Goal: Task Accomplishment & Management: Manage account settings

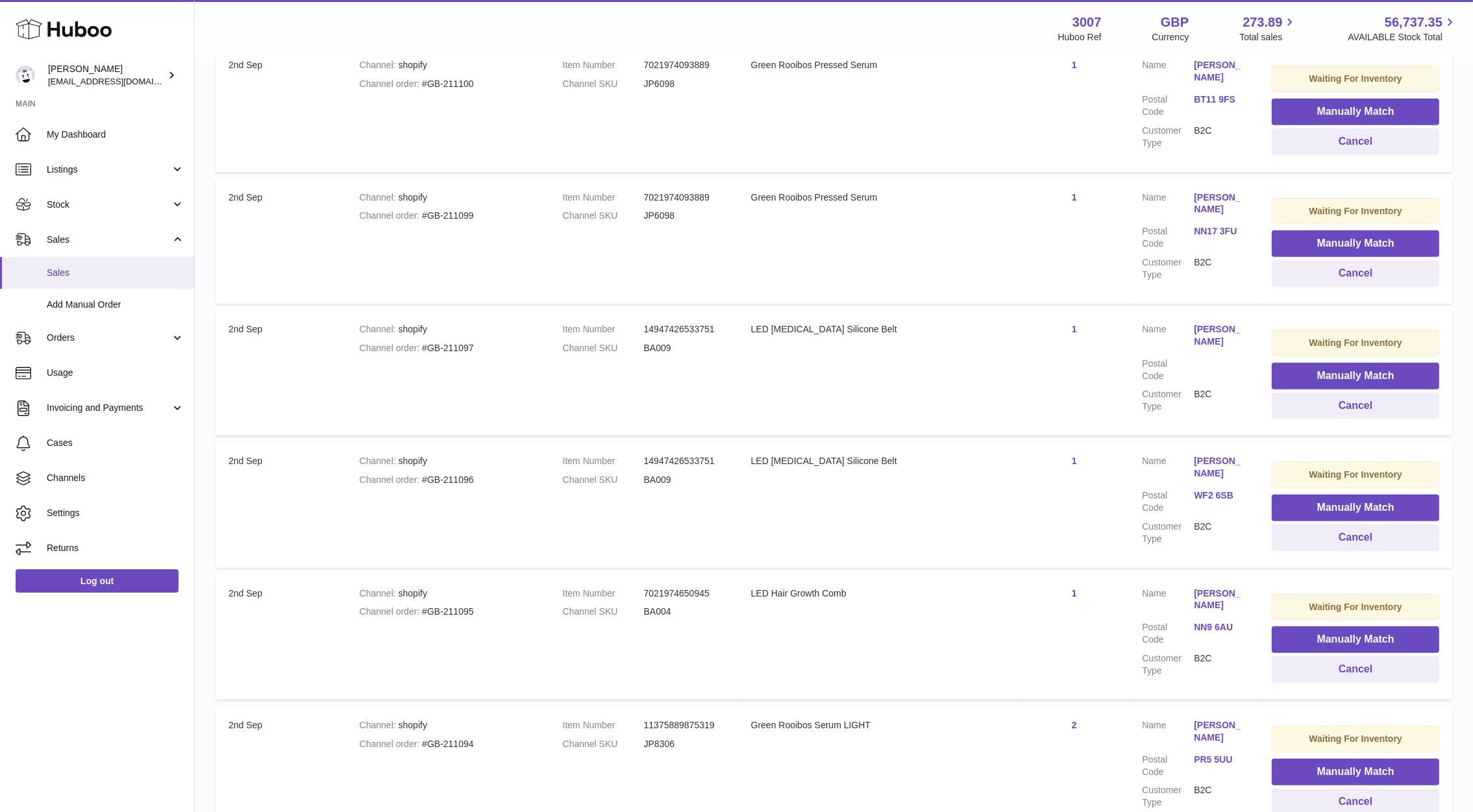
click at [37, 276] on link "Sales" at bounding box center [97, 273] width 194 height 32
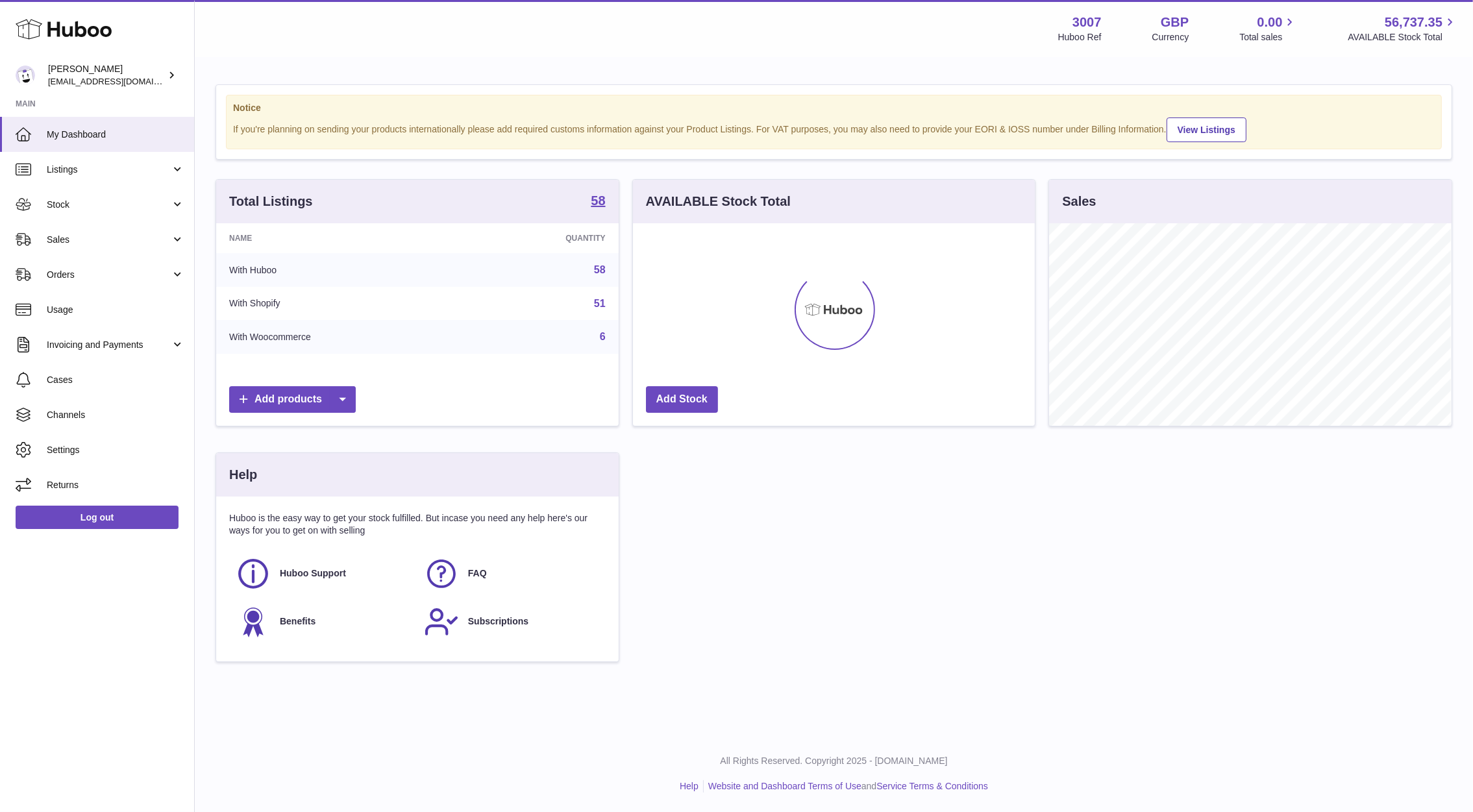
scroll to position [648963, 648876]
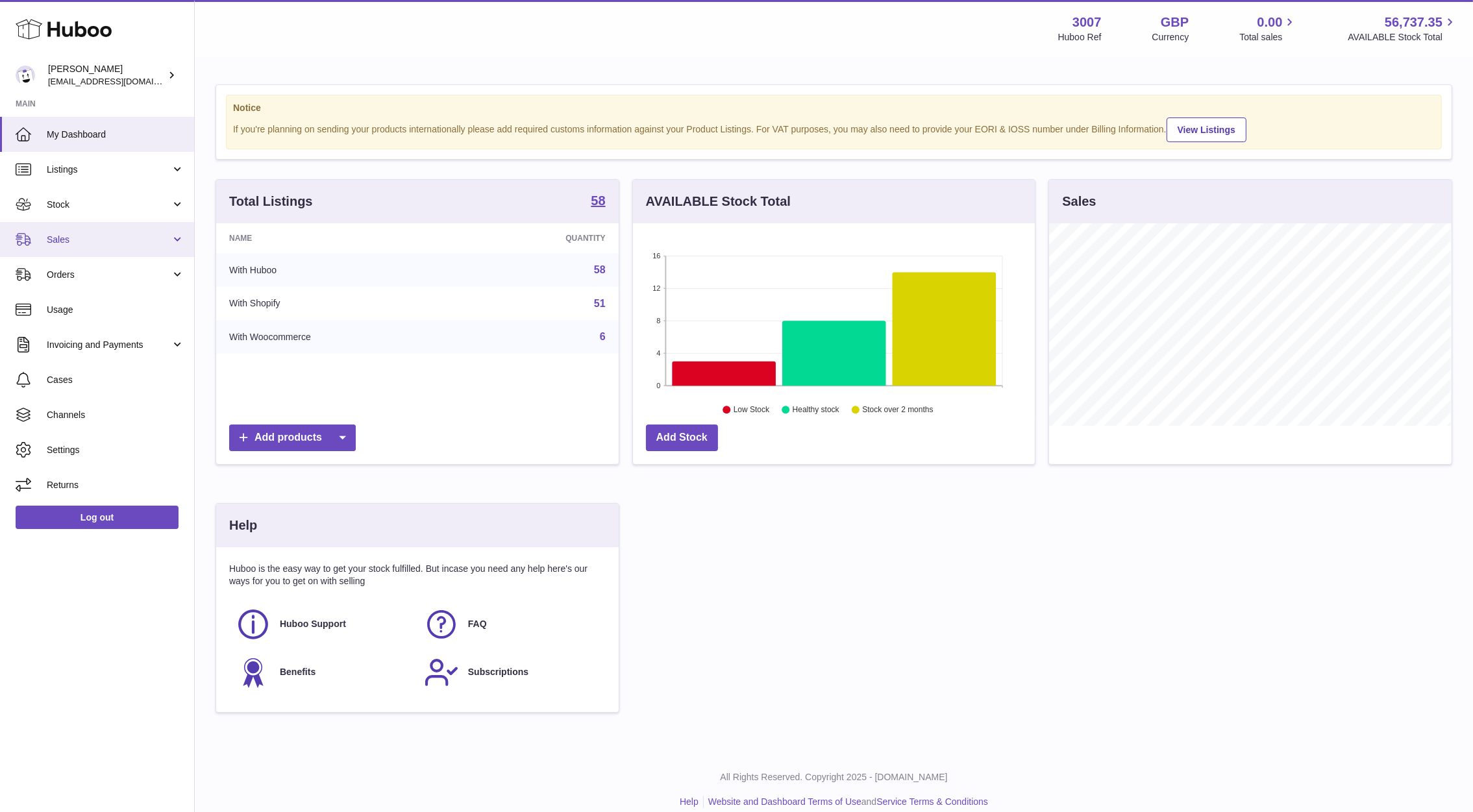
click at [91, 234] on span "Sales" at bounding box center [109, 240] width 124 height 12
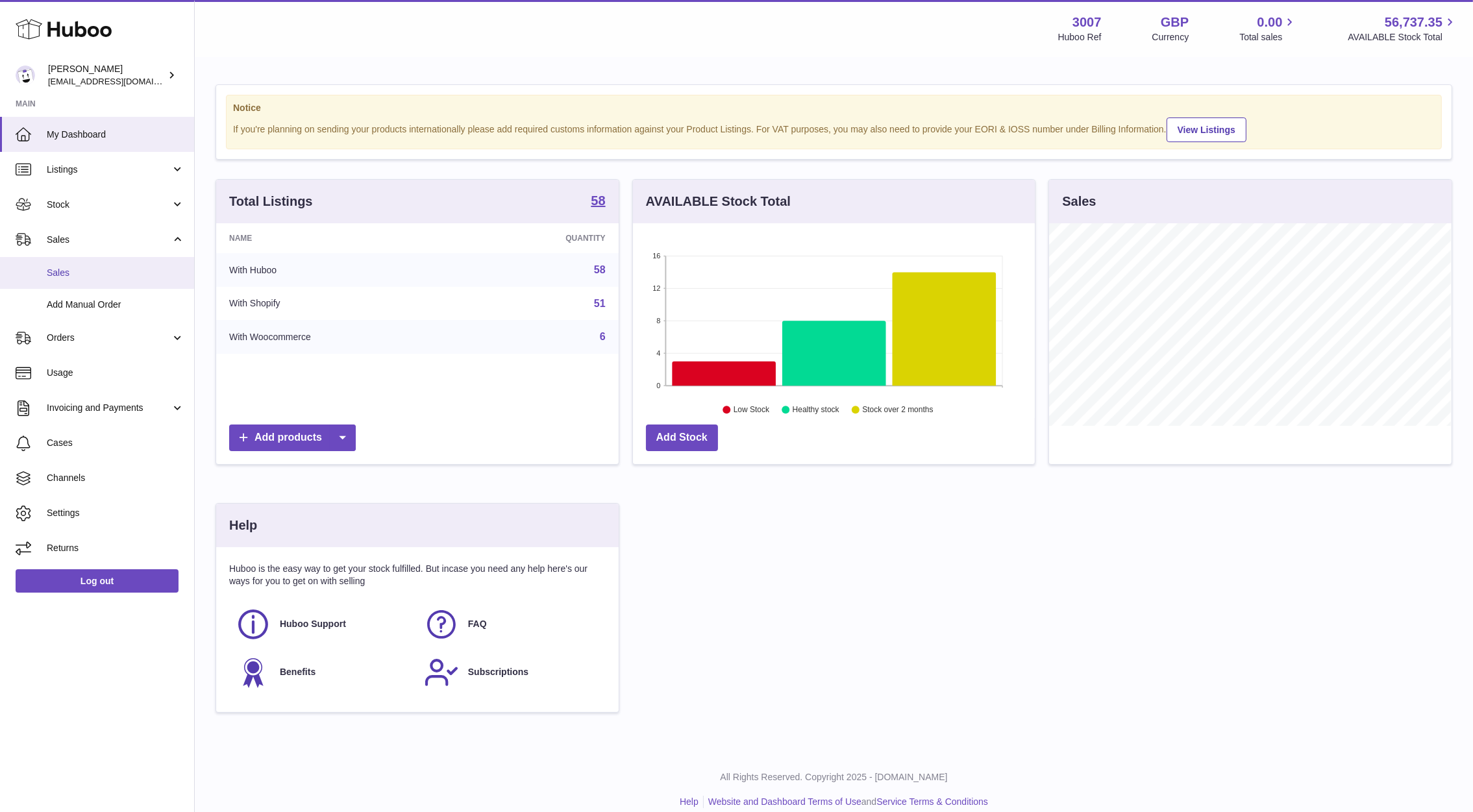
click at [94, 273] on span "Sales" at bounding box center [115, 272] width 138 height 12
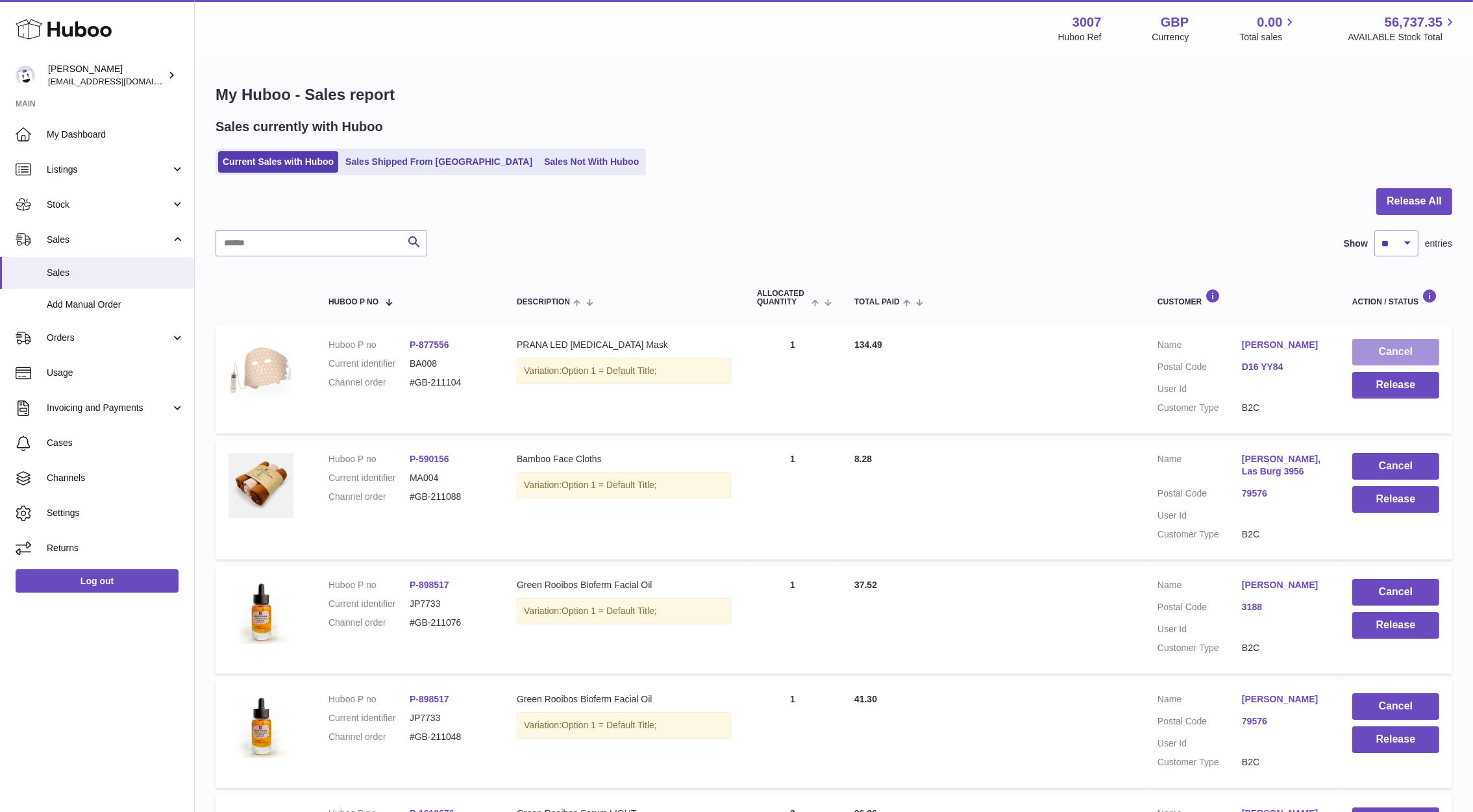
click at [1369, 351] on button "Cancel" at bounding box center [1396, 352] width 87 height 26
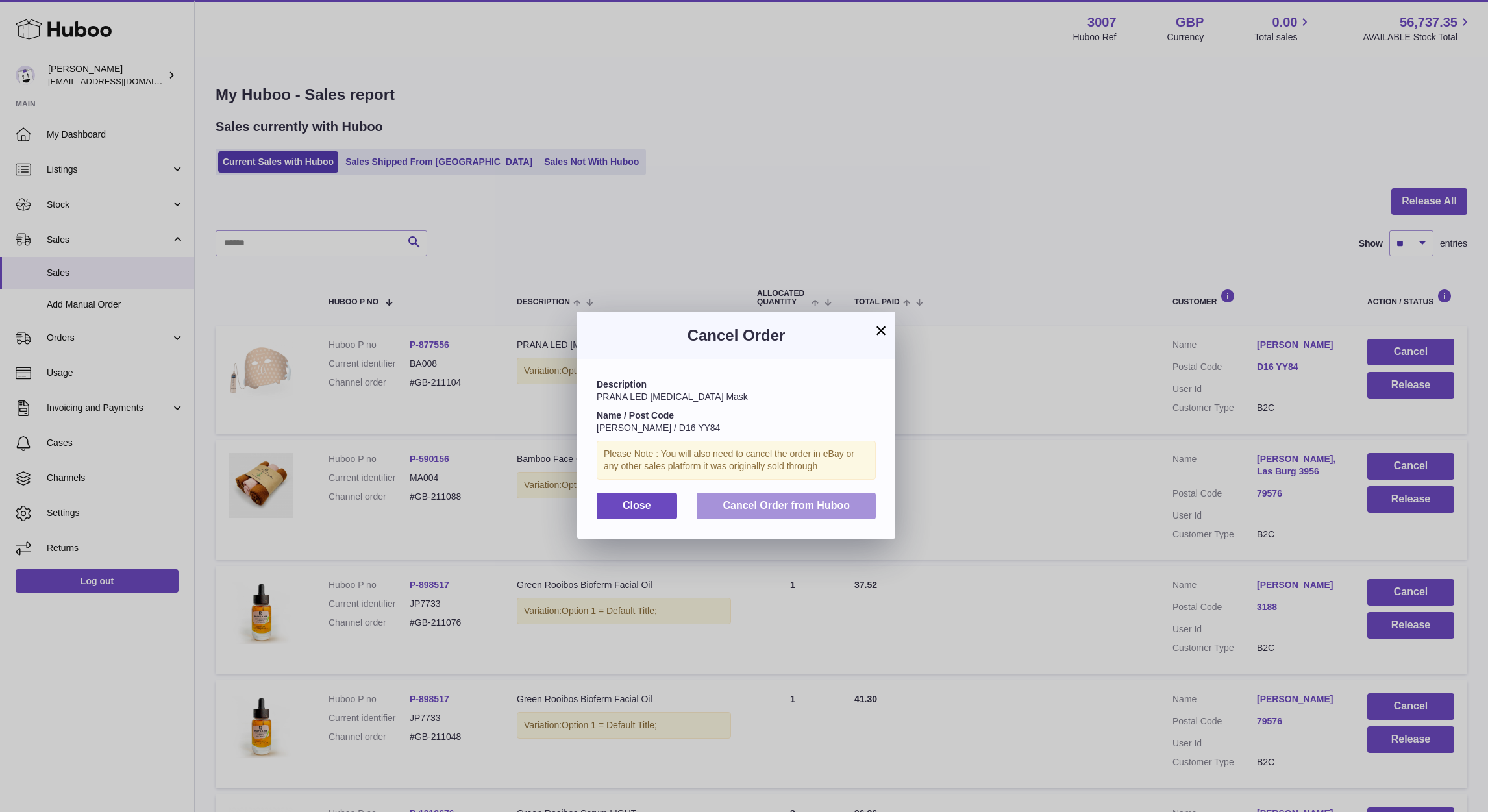
click at [807, 509] on span "Cancel Order from Huboo" at bounding box center [787, 506] width 127 height 11
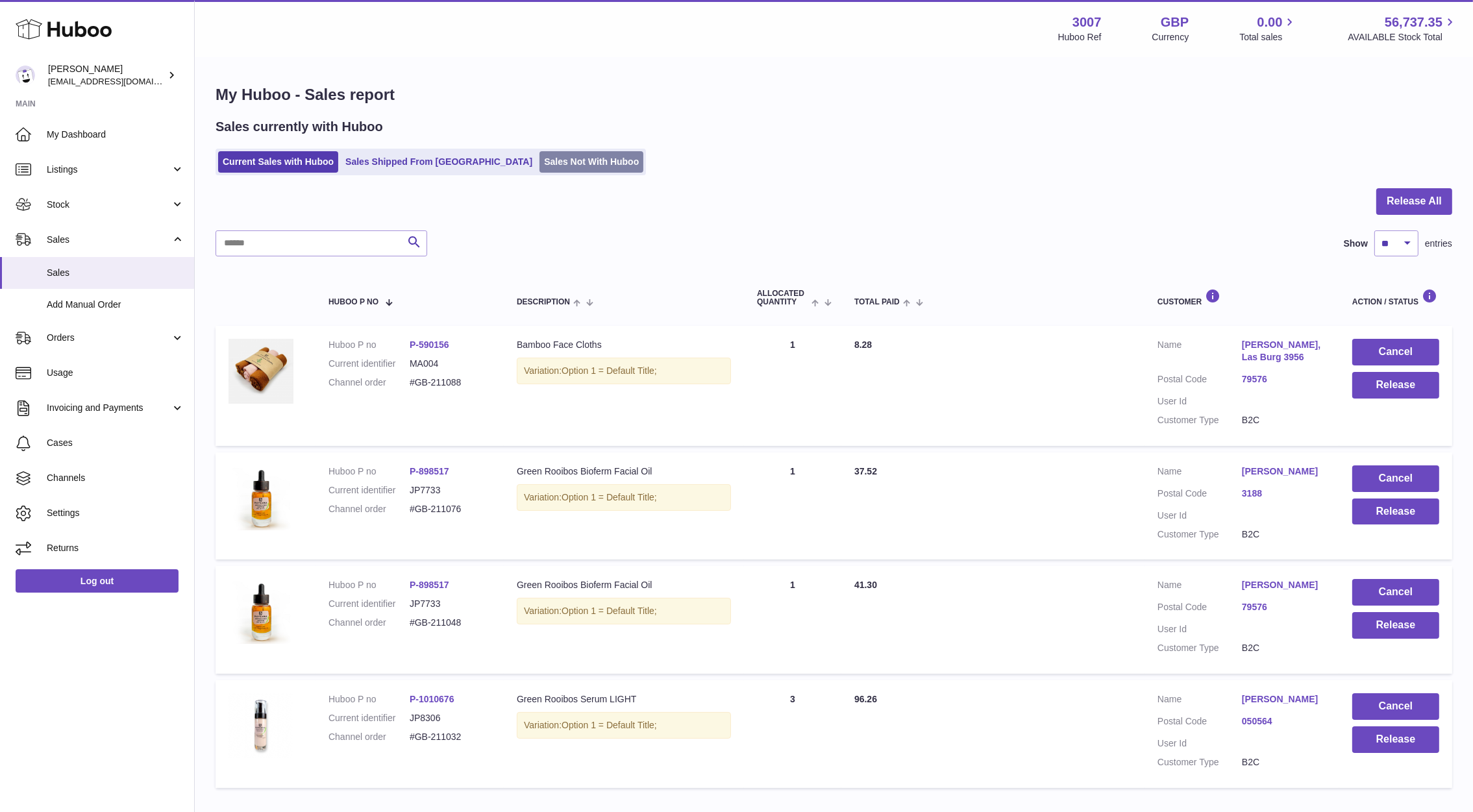
click at [540, 163] on link "Sales Not With Huboo" at bounding box center [592, 162] width 104 height 21
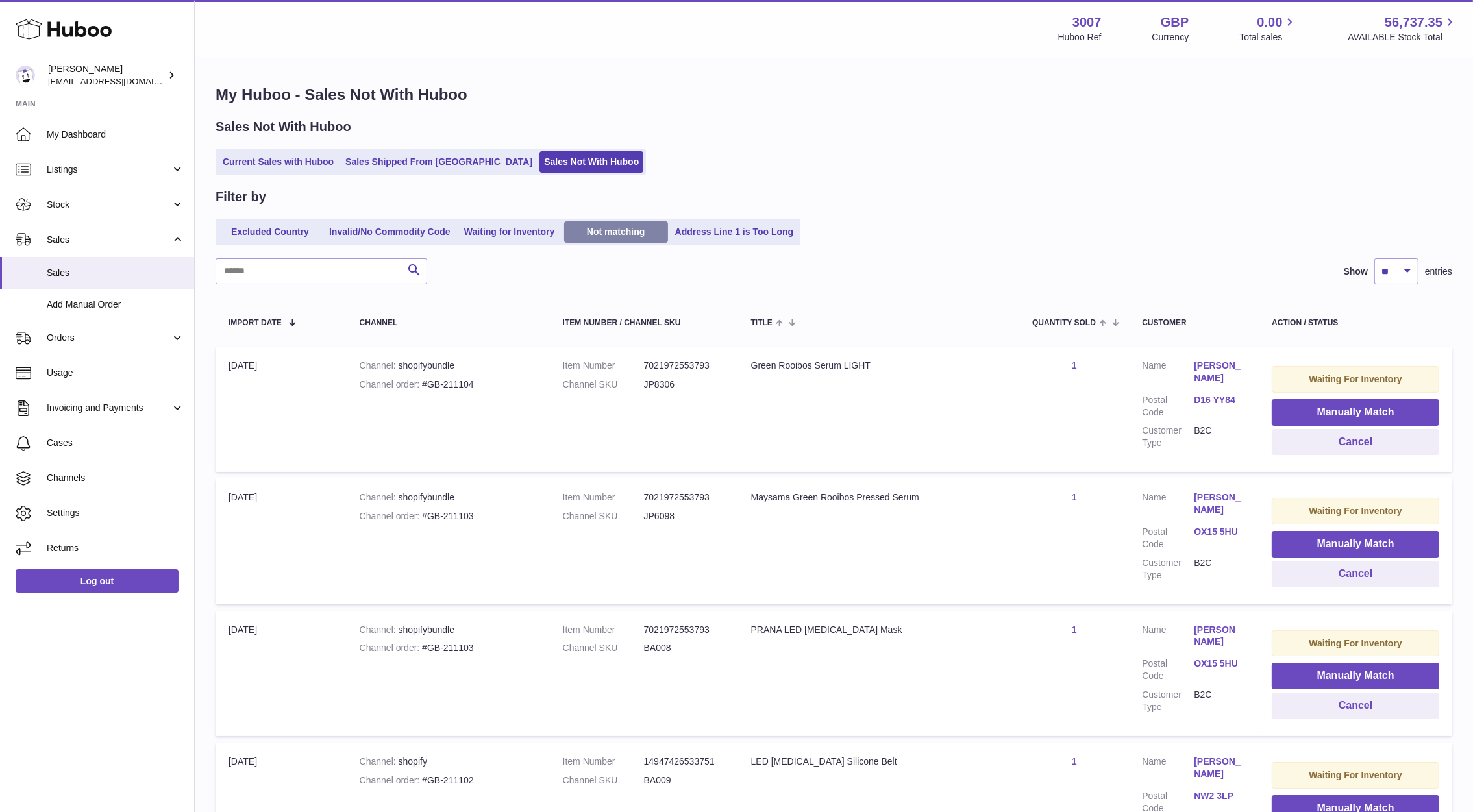
click at [595, 225] on link "Not matching" at bounding box center [616, 232] width 104 height 21
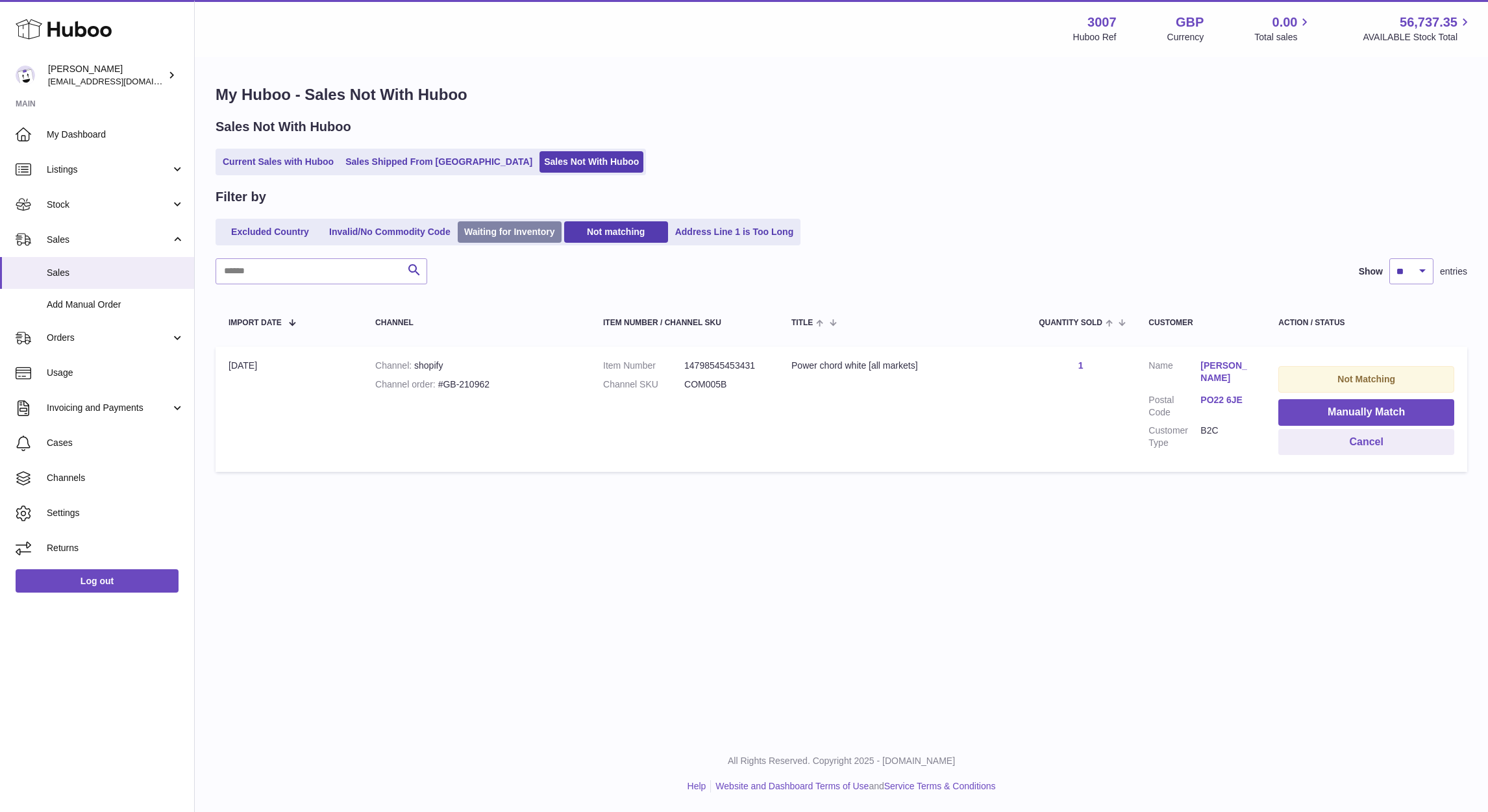
click at [482, 234] on link "Waiting for Inventory" at bounding box center [510, 232] width 103 height 21
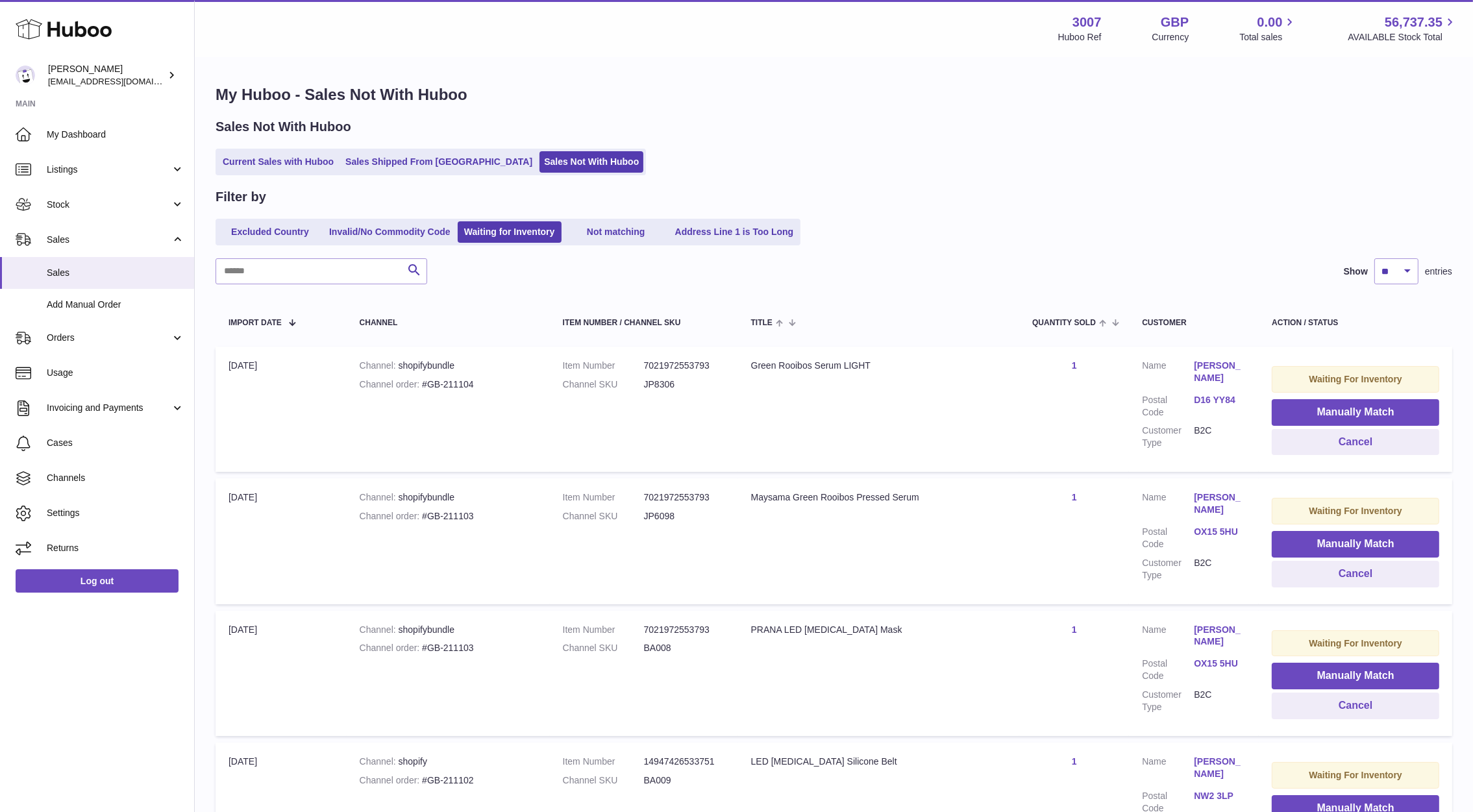
click at [1221, 400] on link "D16 YY84" at bounding box center [1220, 400] width 52 height 12
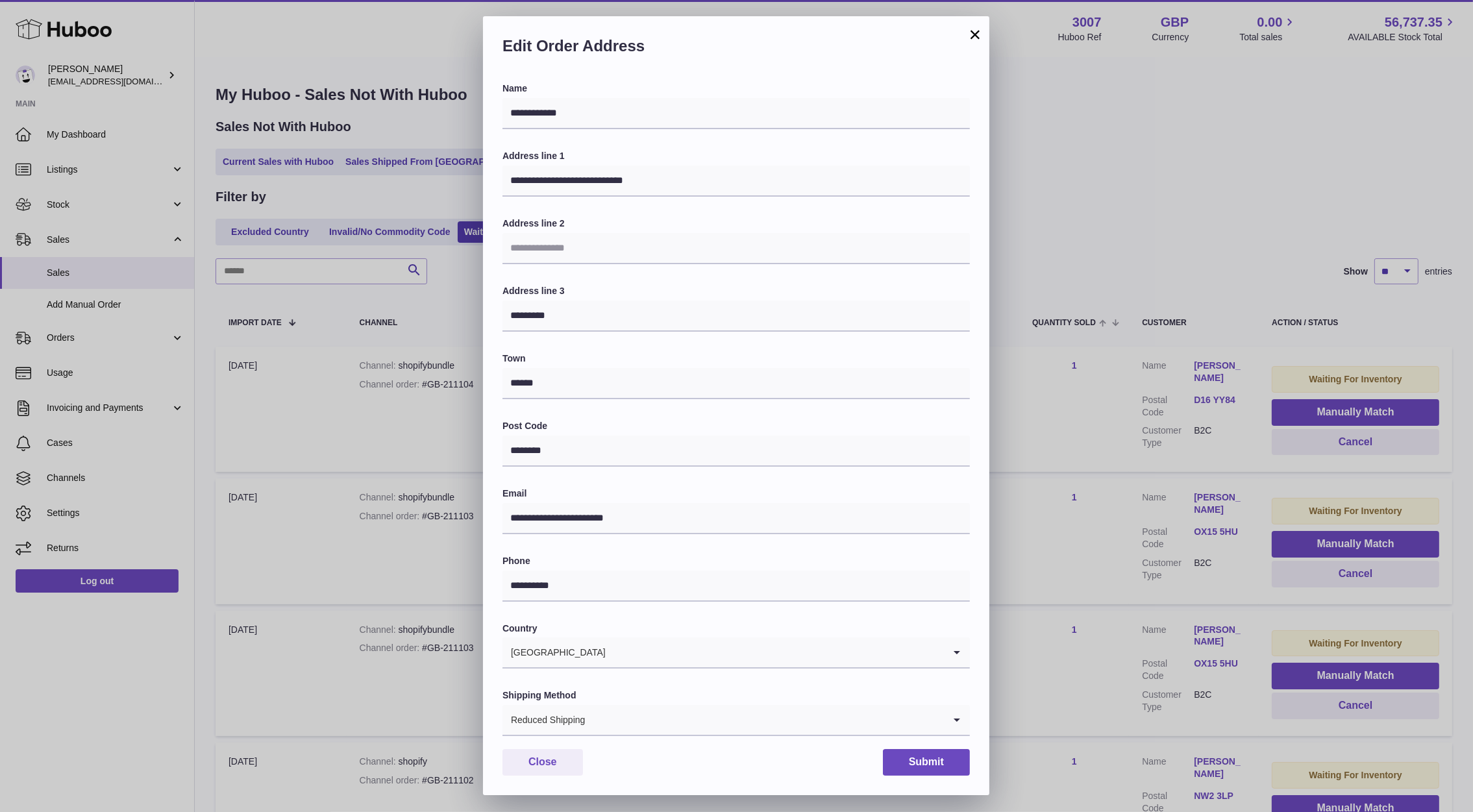
click at [1289, 239] on div "**********" at bounding box center [736, 406] width 1473 height 812
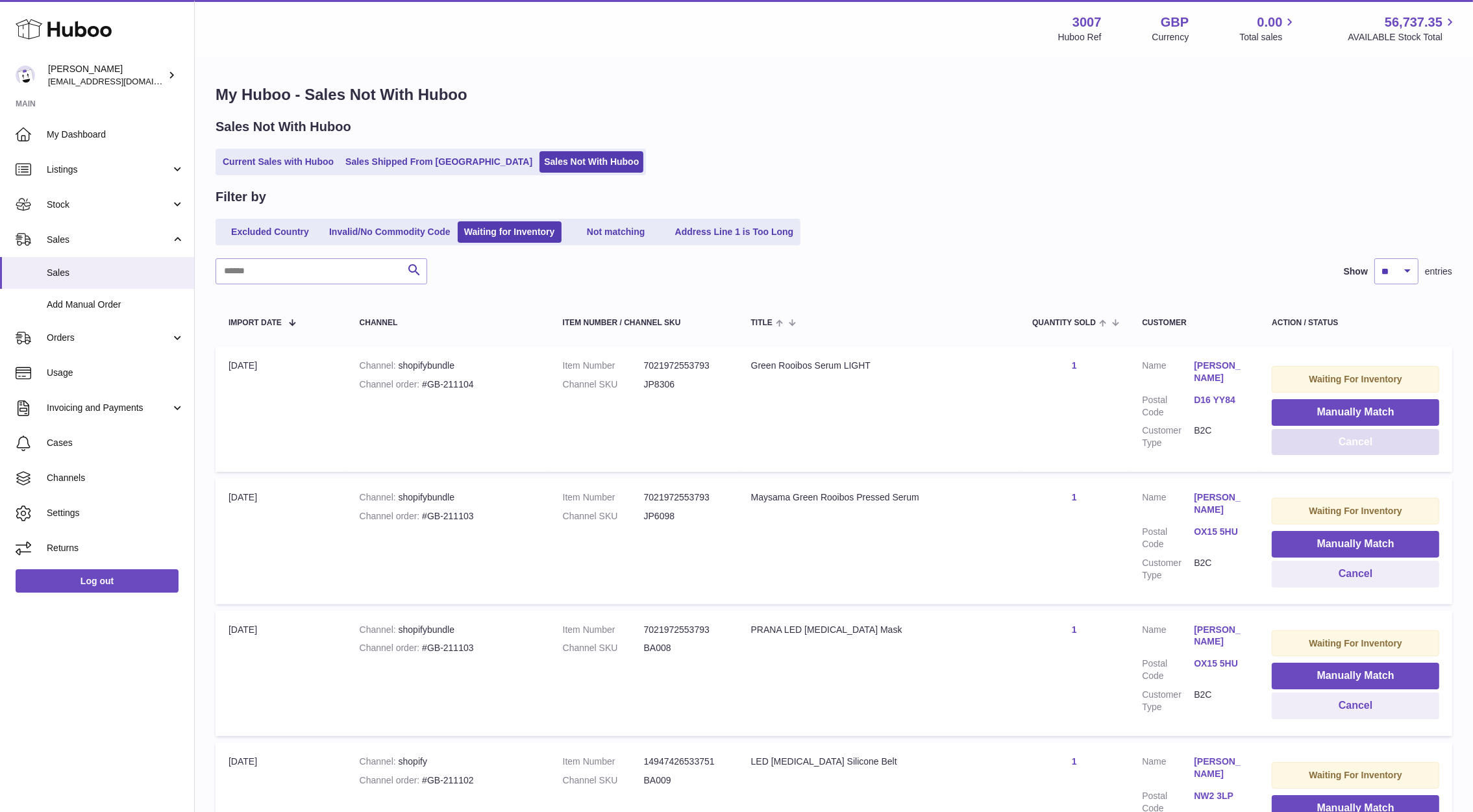
click at [1329, 438] on button "Cancel" at bounding box center [1355, 442] width 167 height 26
